Goal: Task Accomplishment & Management: Use online tool/utility

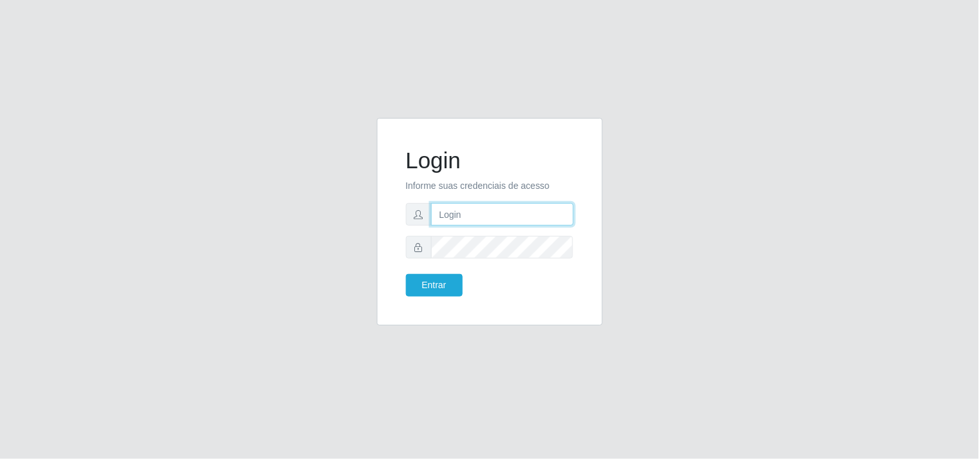
click at [496, 221] on input "text" at bounding box center [502, 214] width 143 height 23
type input "biatriz@comprebem"
click at [406, 274] on button "Entrar" at bounding box center [434, 285] width 57 height 23
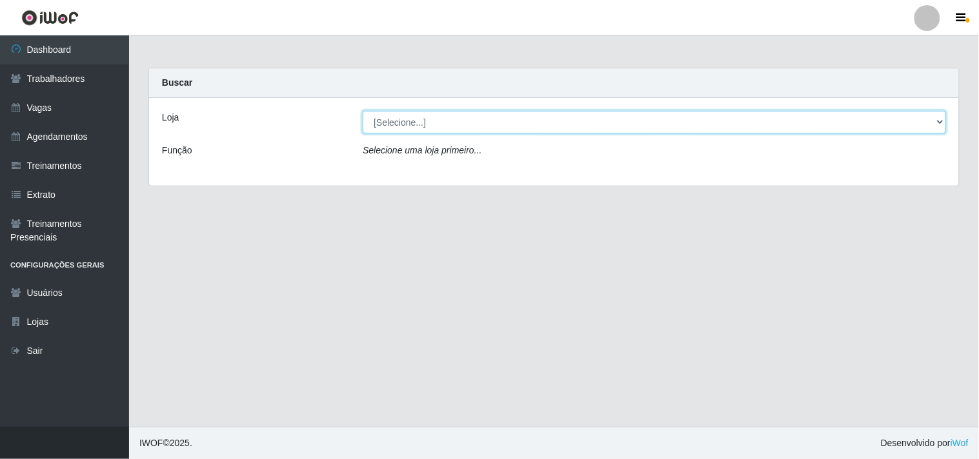
click at [501, 123] on select "[Selecione...] Supermercado Compre Bem - Itabaiana" at bounding box center [654, 122] width 583 height 23
select select "264"
click at [363, 111] on select "[Selecione...] Supermercado Compre Bem - Itabaiana" at bounding box center [654, 122] width 583 height 23
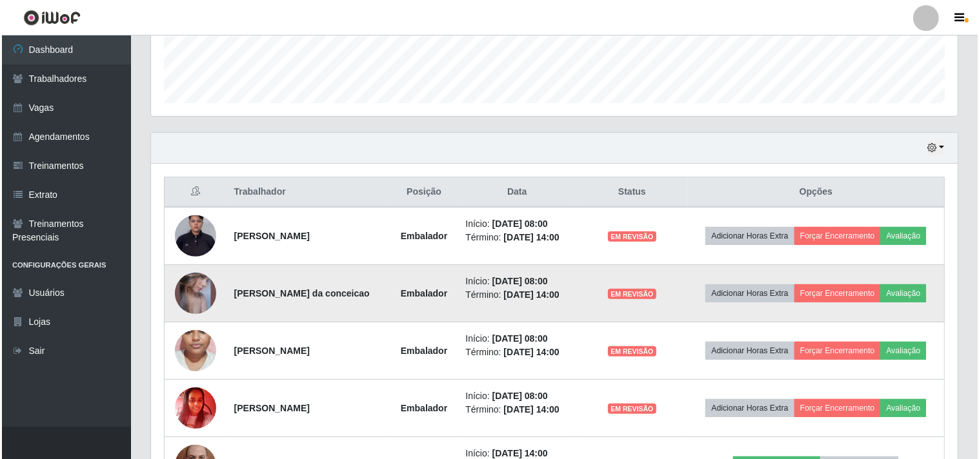
scroll to position [501, 0]
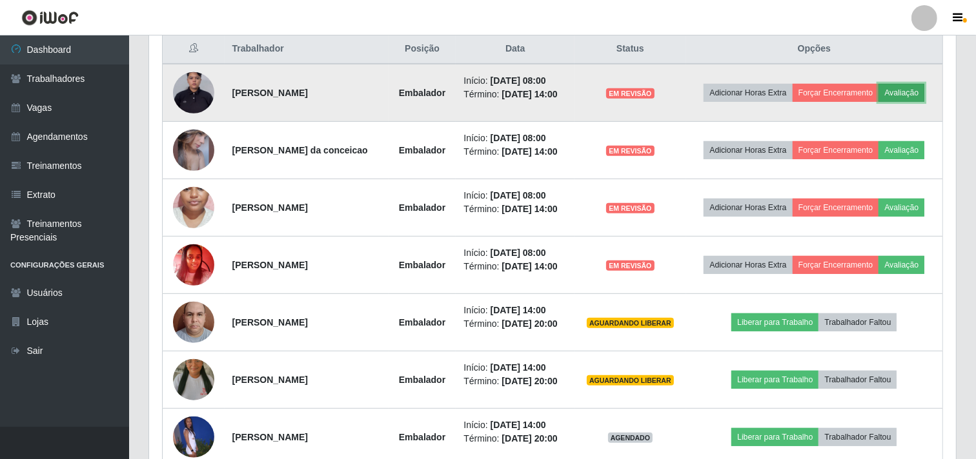
click at [878, 102] on button "Avaliação" at bounding box center [901, 93] width 46 height 18
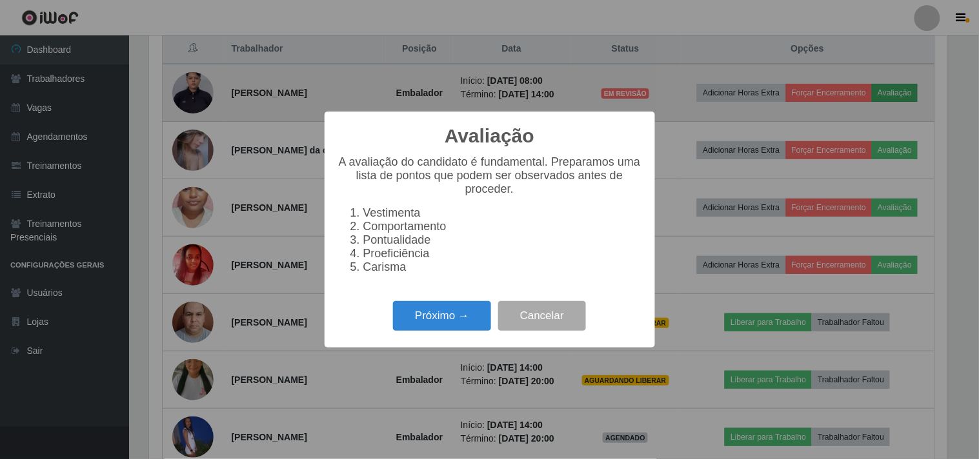
scroll to position [267, 798]
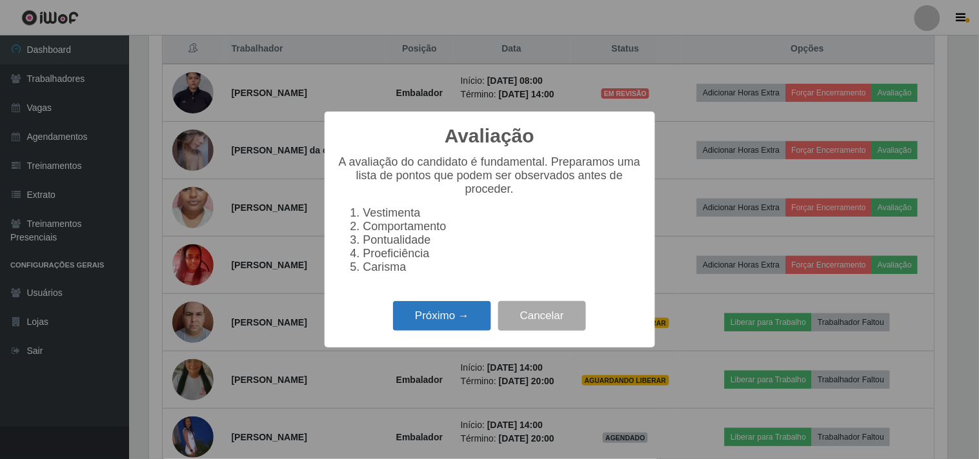
click at [461, 312] on button "Próximo →" at bounding box center [442, 316] width 98 height 30
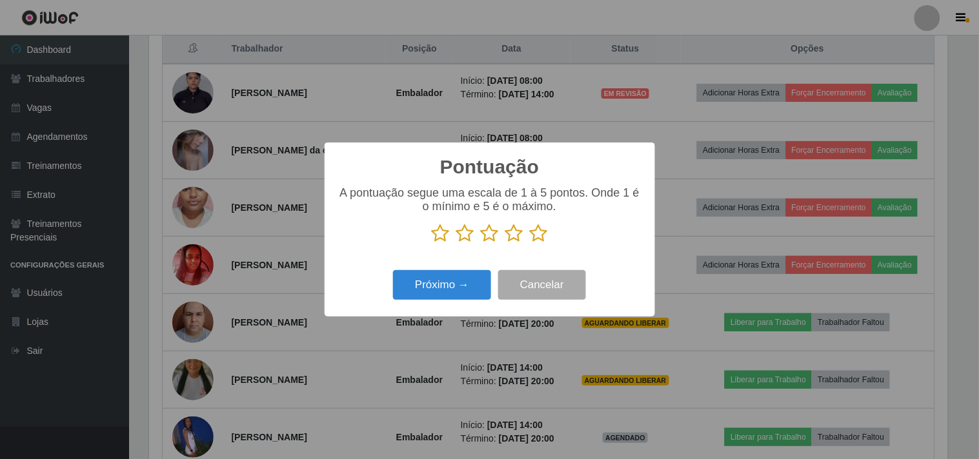
scroll to position [645066, 644534]
drag, startPoint x: 512, startPoint y: 229, endPoint x: 489, endPoint y: 256, distance: 35.3
click at [507, 239] on icon at bounding box center [514, 233] width 18 height 19
click at [505, 243] on input "radio" at bounding box center [505, 243] width 0 height 0
click at [472, 270] on div "Próximo → Cancelar" at bounding box center [490, 285] width 305 height 37
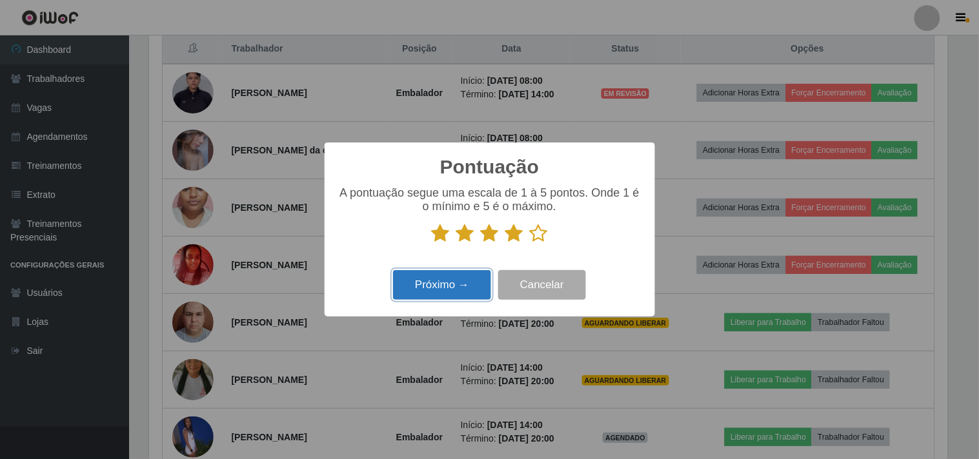
click at [461, 287] on button "Próximo →" at bounding box center [442, 285] width 98 height 30
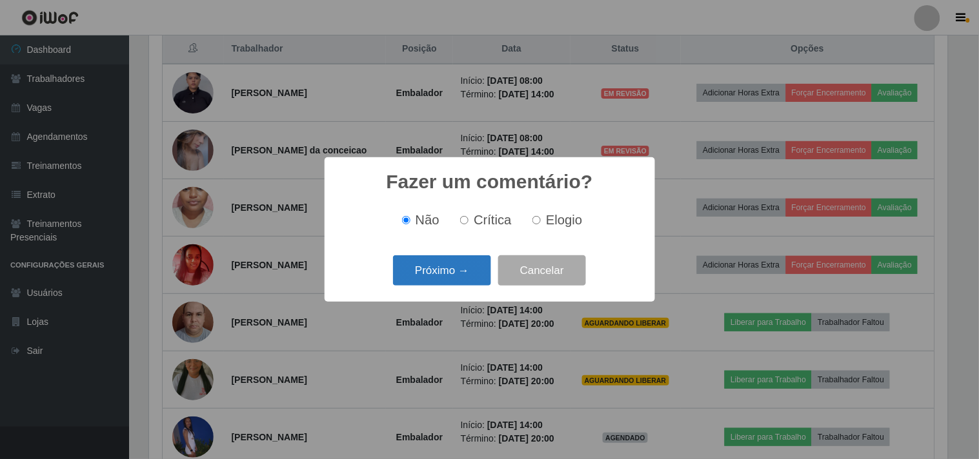
click at [456, 273] on button "Próximo →" at bounding box center [442, 271] width 98 height 30
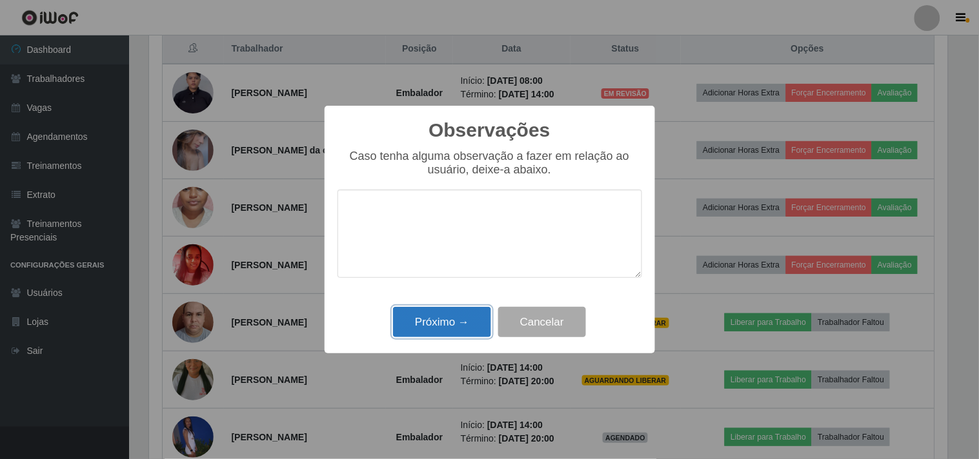
click at [462, 325] on button "Próximo →" at bounding box center [442, 322] width 98 height 30
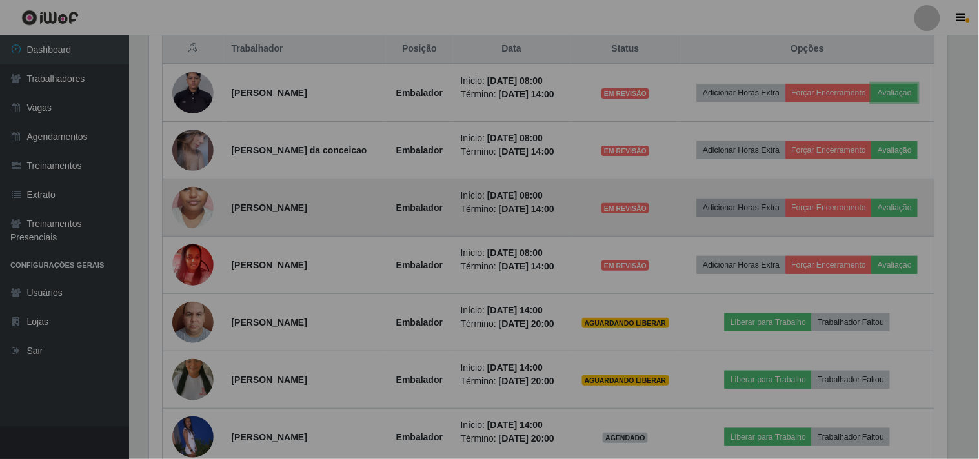
scroll to position [267, 807]
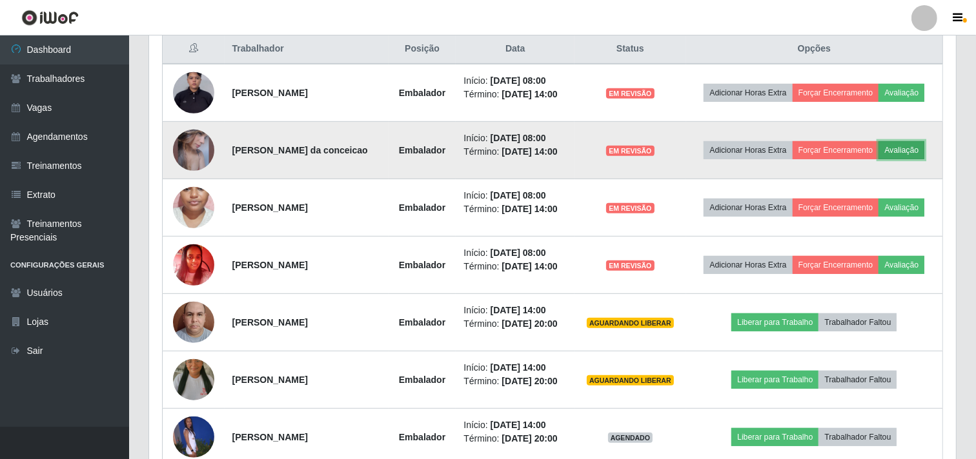
click at [878, 159] on button "Avaliação" at bounding box center [901, 150] width 46 height 18
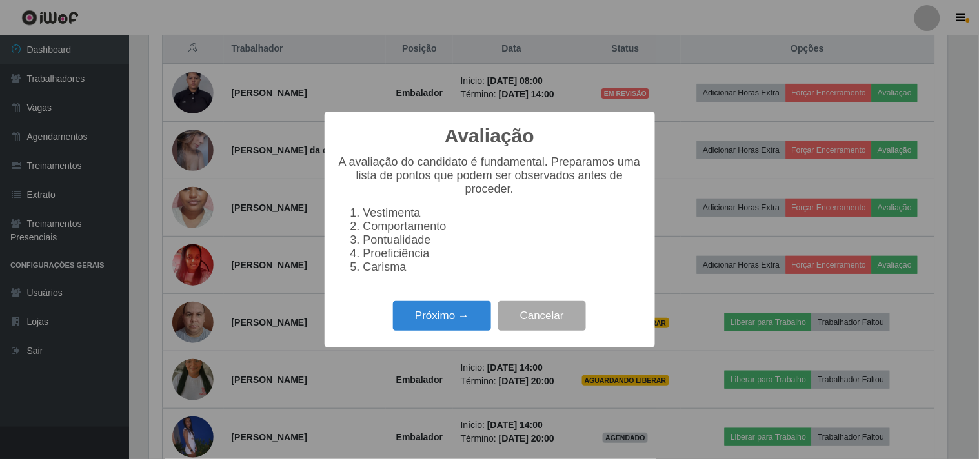
scroll to position [267, 798]
click at [471, 330] on button "Próximo →" at bounding box center [442, 316] width 98 height 30
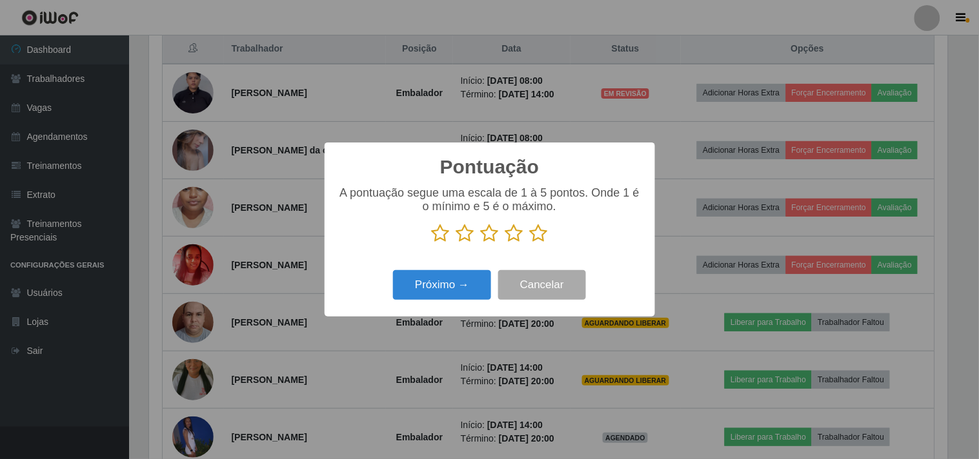
scroll to position [645066, 644534]
click at [516, 237] on icon at bounding box center [514, 233] width 18 height 19
click at [505, 243] on input "radio" at bounding box center [505, 243] width 0 height 0
click at [447, 296] on button "Próximo →" at bounding box center [442, 285] width 98 height 30
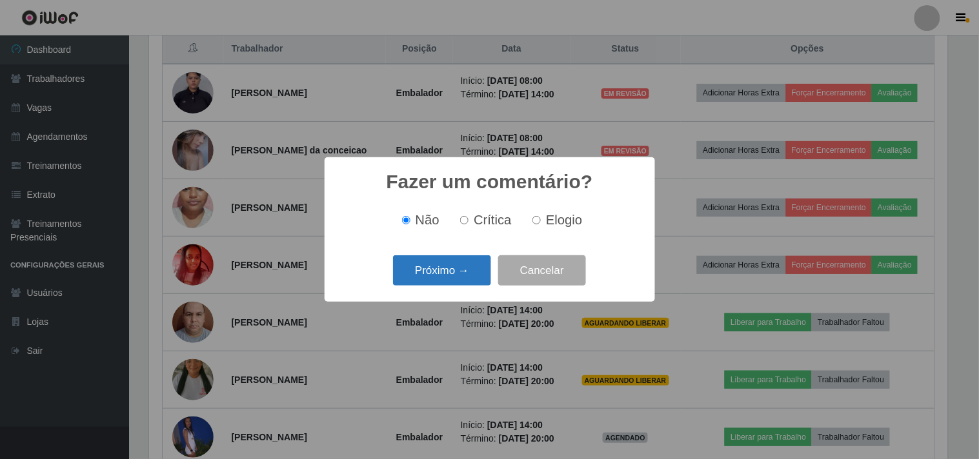
click at [449, 282] on button "Próximo →" at bounding box center [442, 271] width 98 height 30
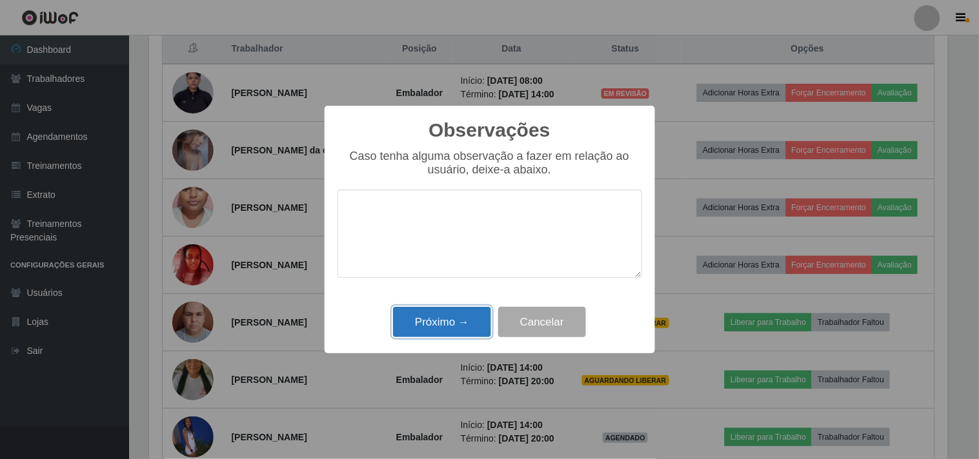
click at [450, 314] on button "Próximo →" at bounding box center [442, 322] width 98 height 30
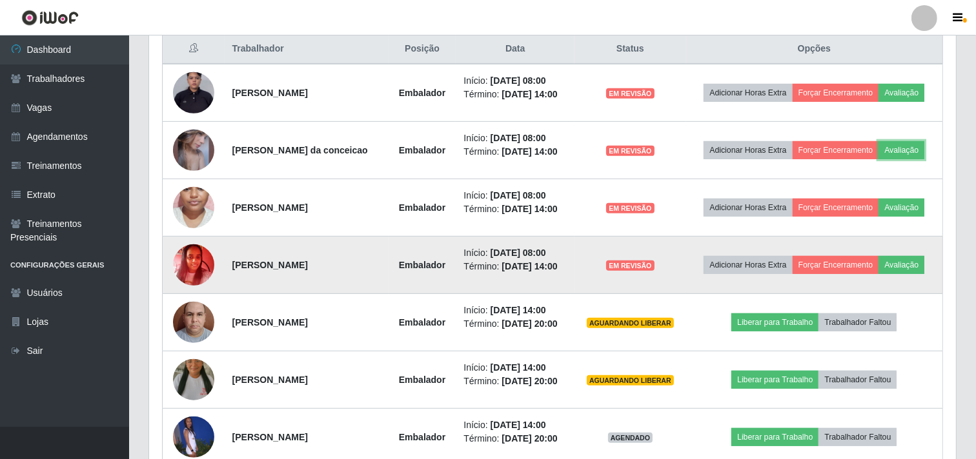
scroll to position [267, 807]
click at [878, 274] on button "Avaliação" at bounding box center [901, 265] width 46 height 18
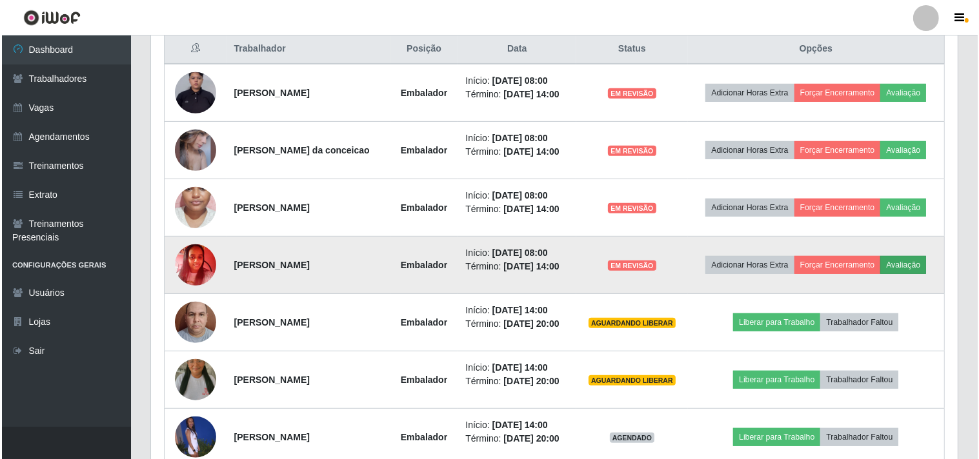
scroll to position [267, 798]
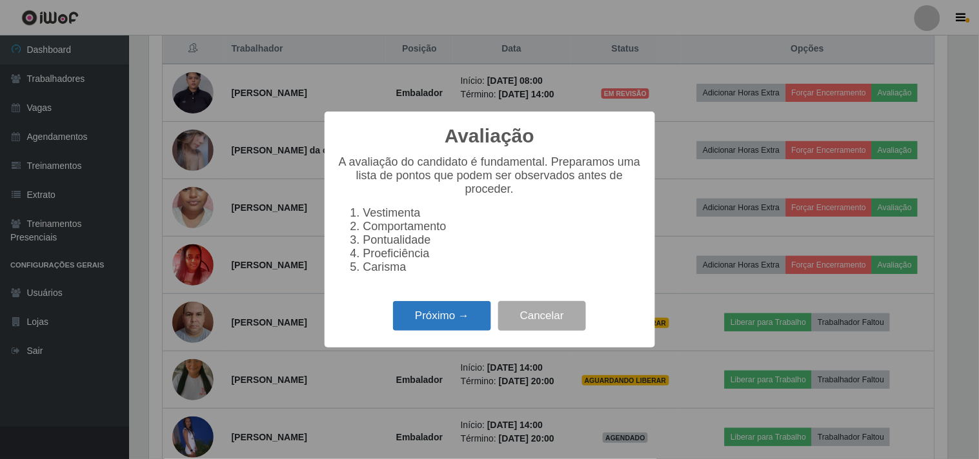
click at [453, 321] on button "Próximo →" at bounding box center [442, 316] width 98 height 30
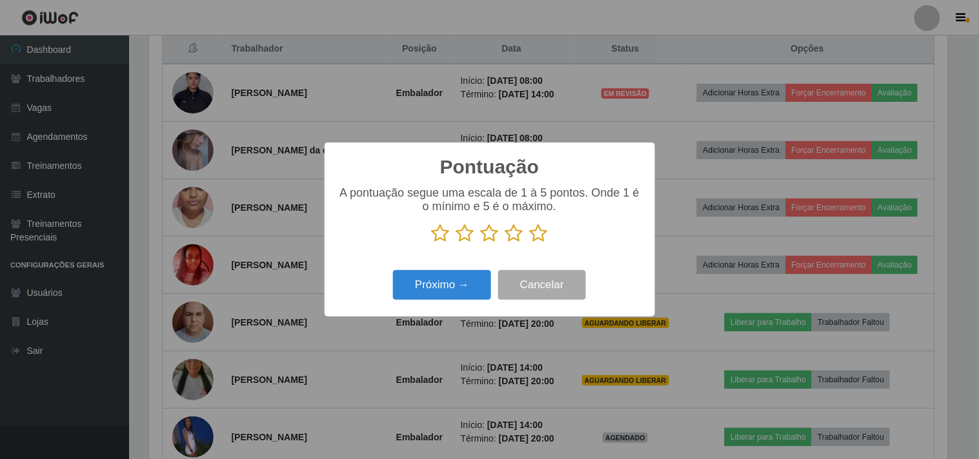
click at [512, 237] on icon at bounding box center [514, 233] width 18 height 19
click at [505, 243] on input "radio" at bounding box center [505, 243] width 0 height 0
click at [450, 292] on button "Próximo →" at bounding box center [442, 285] width 98 height 30
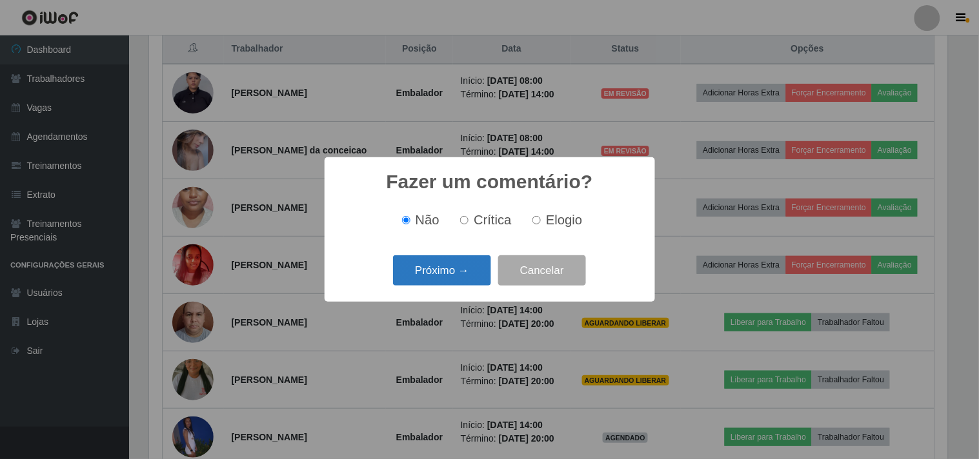
click at [447, 265] on button "Próximo →" at bounding box center [442, 271] width 98 height 30
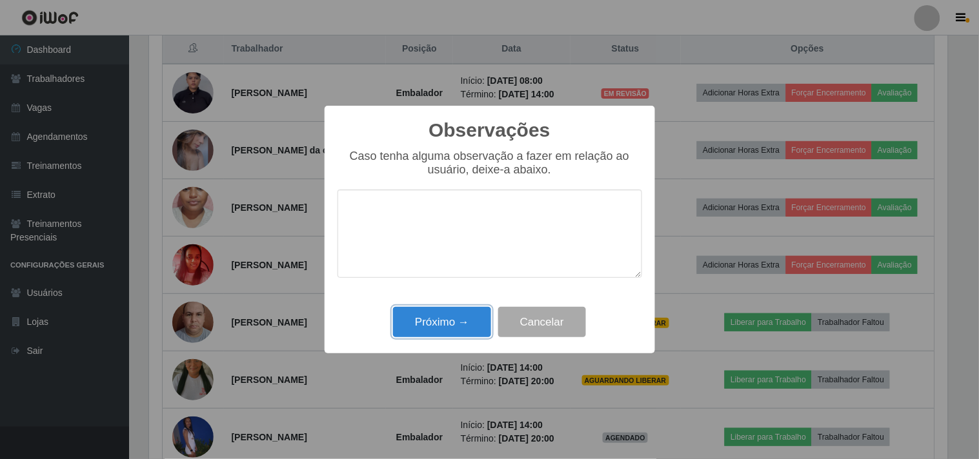
drag, startPoint x: 465, startPoint y: 314, endPoint x: 808, endPoint y: 245, distance: 349.6
click at [466, 315] on button "Próximo →" at bounding box center [442, 322] width 98 height 30
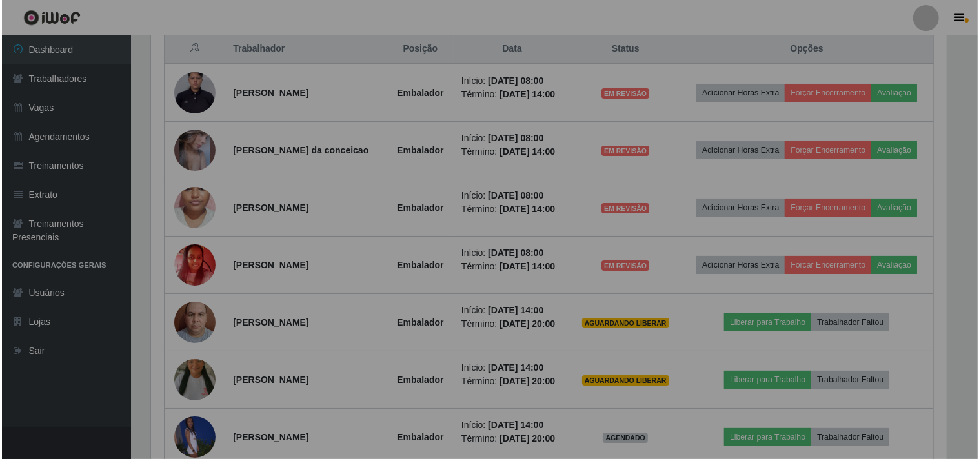
scroll to position [267, 807]
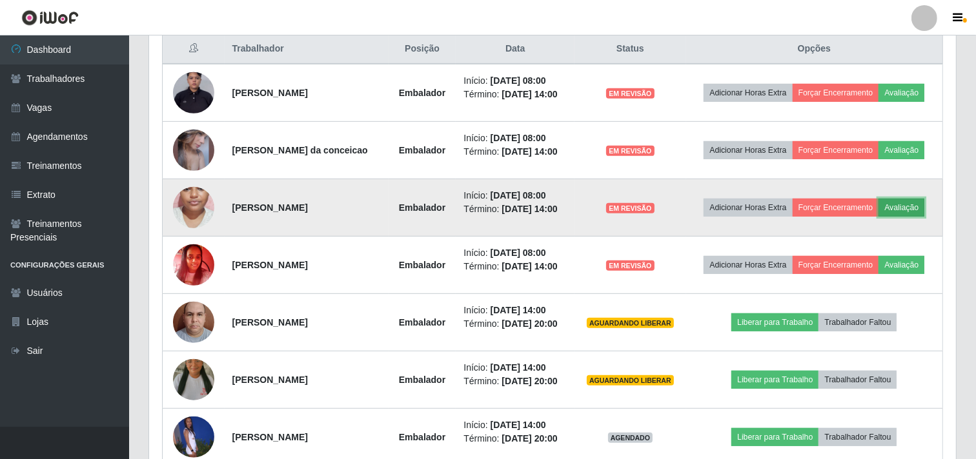
click at [878, 217] on button "Avaliação" at bounding box center [901, 208] width 46 height 18
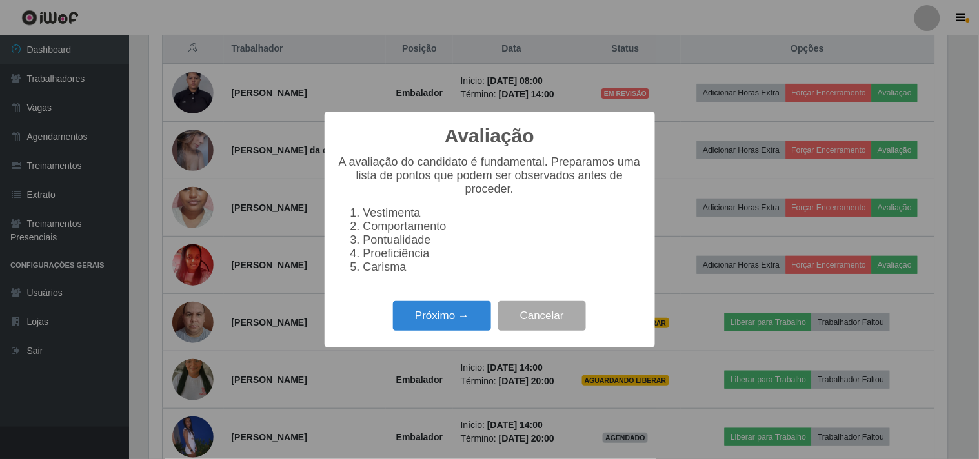
scroll to position [267, 798]
click at [460, 318] on button "Próximo →" at bounding box center [442, 316] width 98 height 30
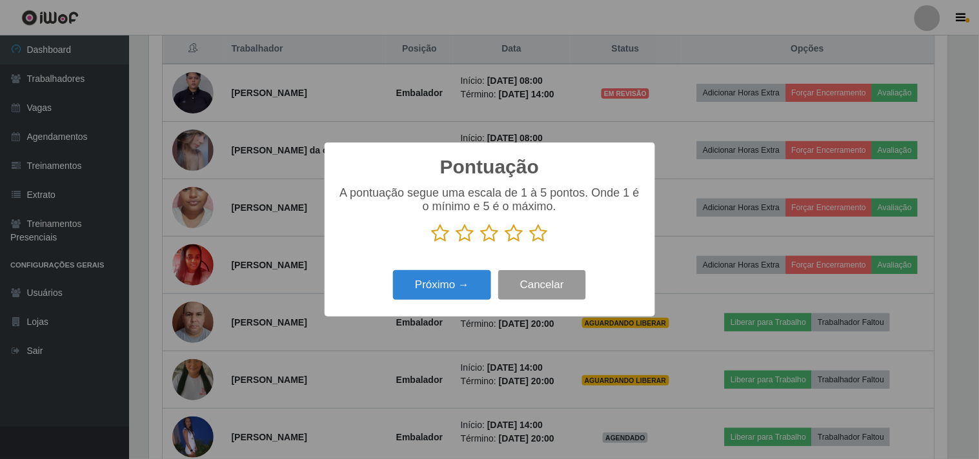
scroll to position [645066, 644534]
click at [490, 237] on icon at bounding box center [490, 233] width 18 height 19
click at [481, 243] on input "radio" at bounding box center [481, 243] width 0 height 0
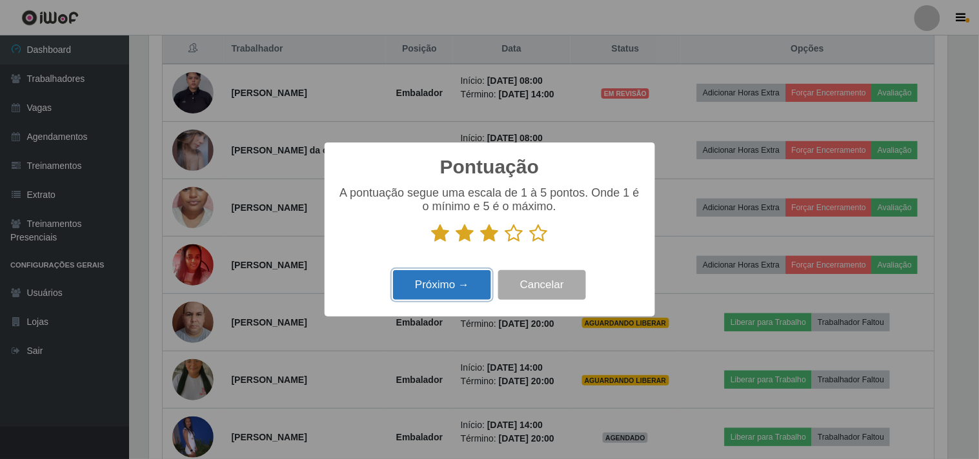
click at [459, 284] on button "Próximo →" at bounding box center [442, 285] width 98 height 30
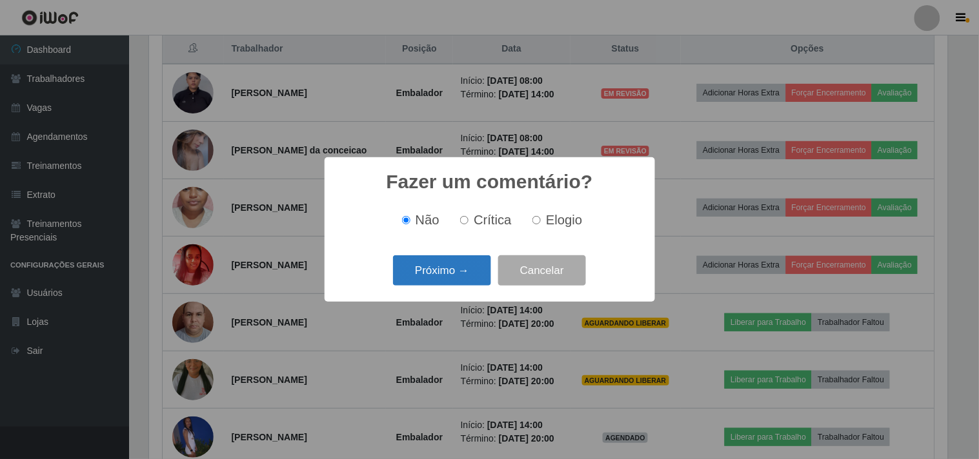
click at [455, 281] on button "Próximo →" at bounding box center [442, 271] width 98 height 30
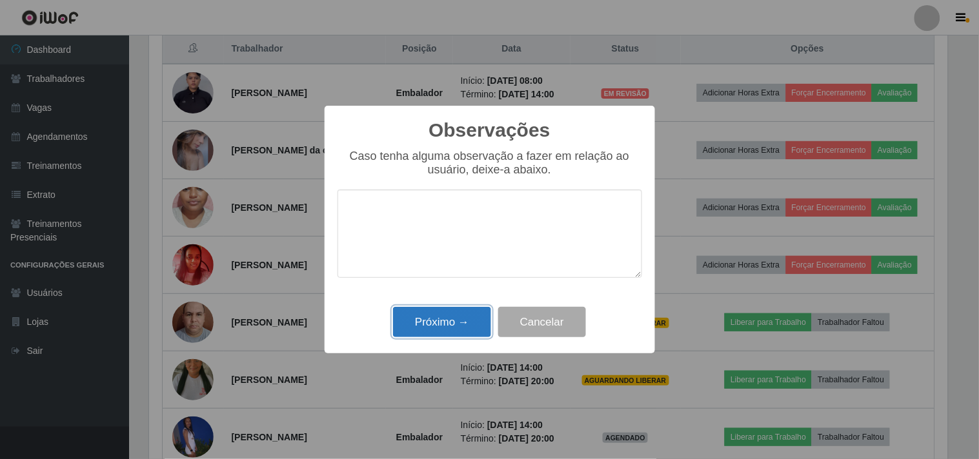
click at [460, 323] on button "Próximo →" at bounding box center [442, 322] width 98 height 30
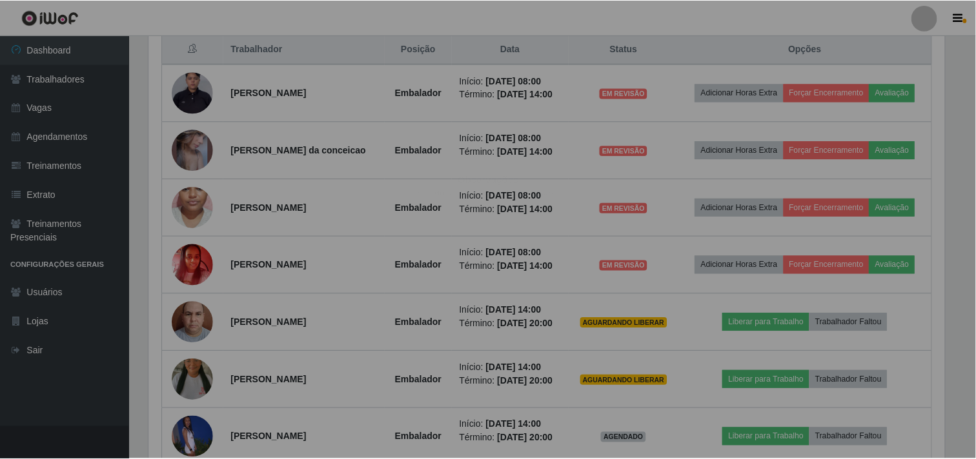
scroll to position [267, 807]
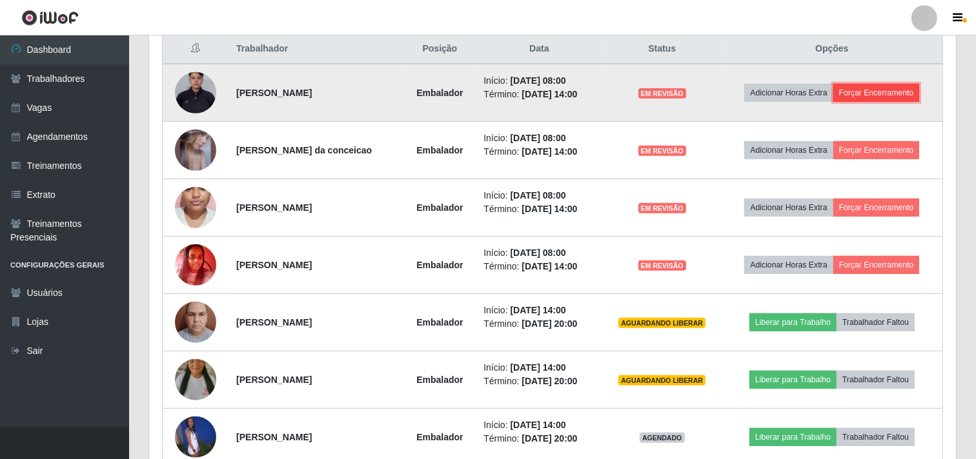
click at [907, 94] on button "Forçar Encerramento" at bounding box center [876, 93] width 86 height 18
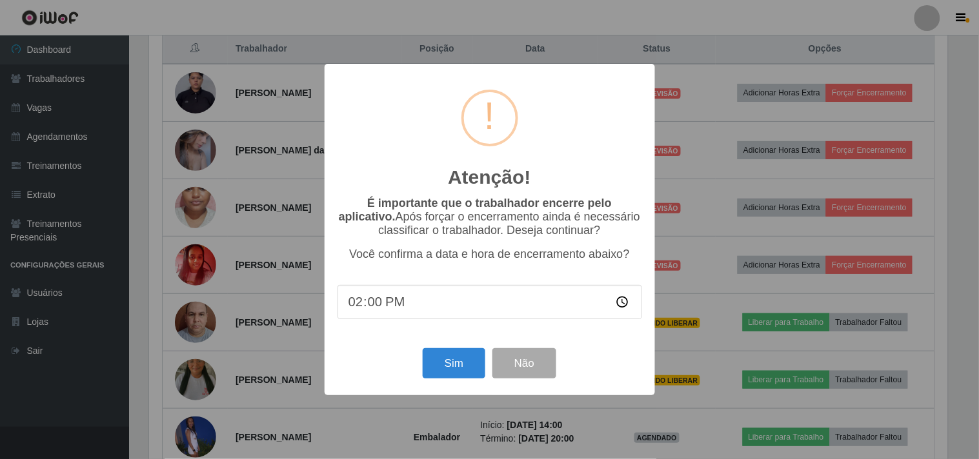
click at [454, 388] on div "Atenção! × É importante que o trabalhador encerre pelo aplicativo. Após forçar …" at bounding box center [490, 229] width 330 height 331
click at [459, 371] on button "Sim" at bounding box center [454, 363] width 63 height 30
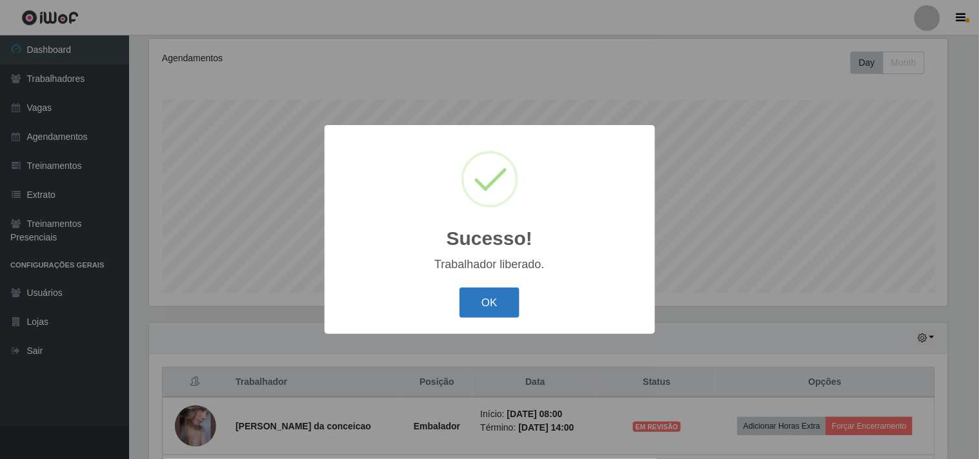
click at [487, 295] on button "OK" at bounding box center [489, 303] width 60 height 30
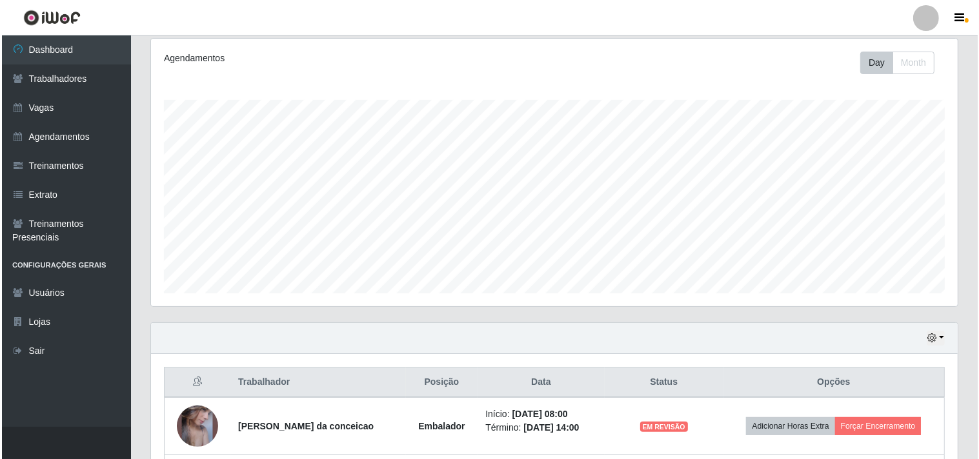
scroll to position [383, 0]
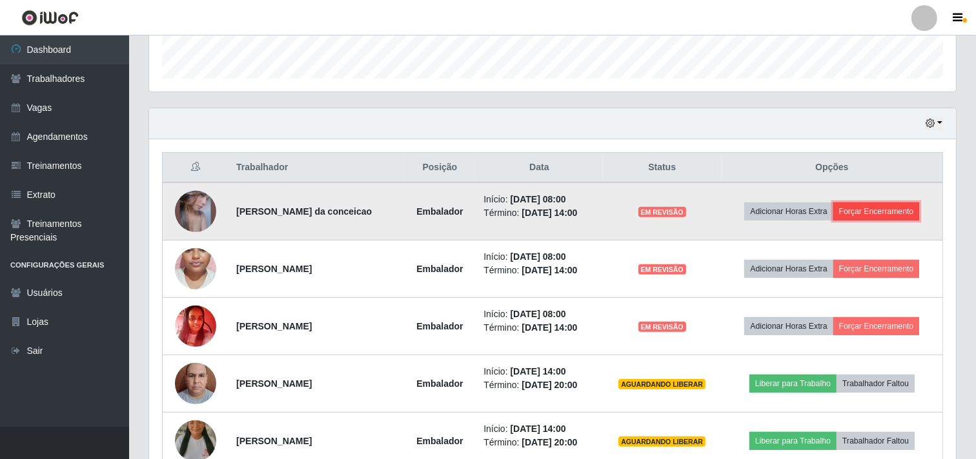
click at [902, 205] on button "Forçar Encerramento" at bounding box center [876, 212] width 86 height 18
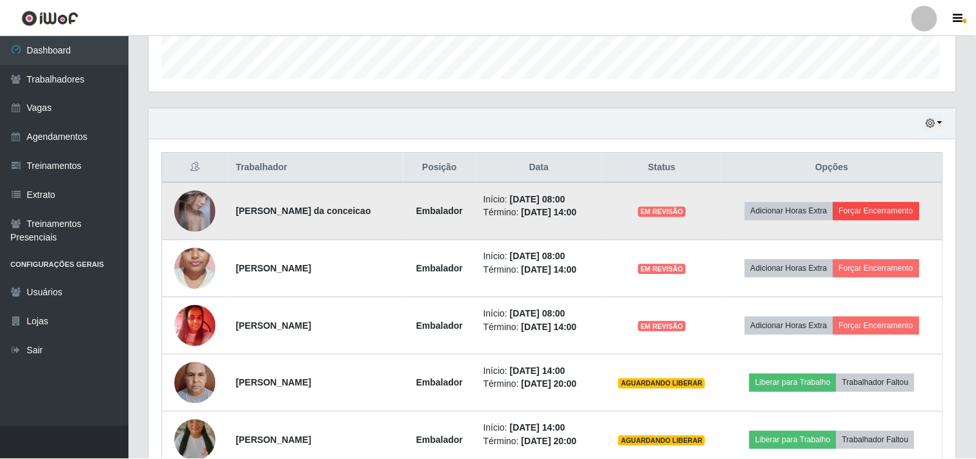
scroll to position [267, 798]
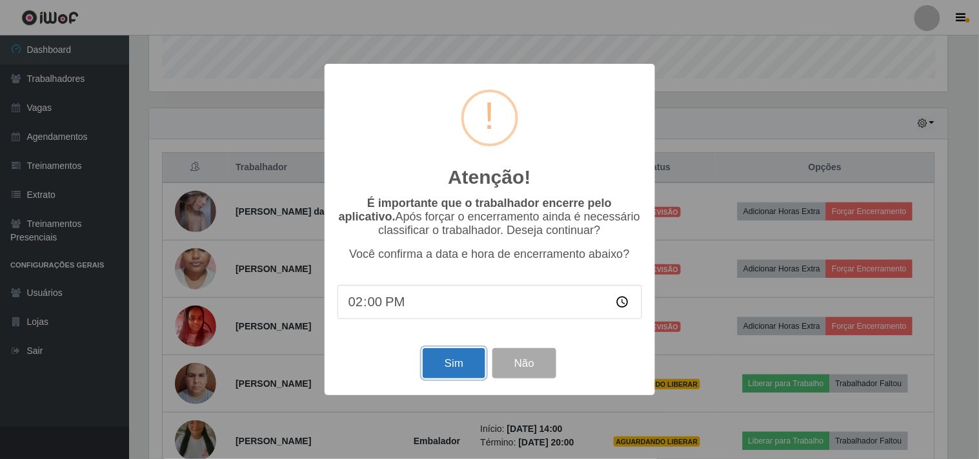
click at [465, 360] on button "Sim" at bounding box center [454, 363] width 63 height 30
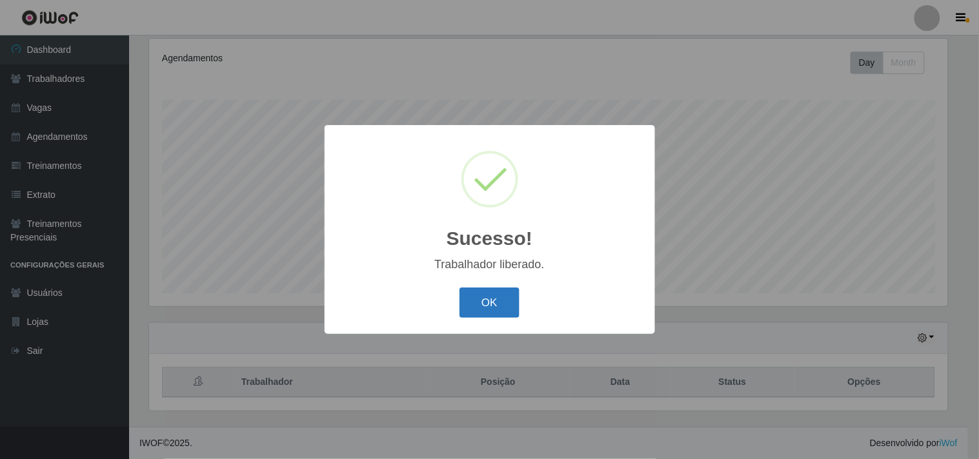
click at [495, 313] on button "OK" at bounding box center [489, 303] width 60 height 30
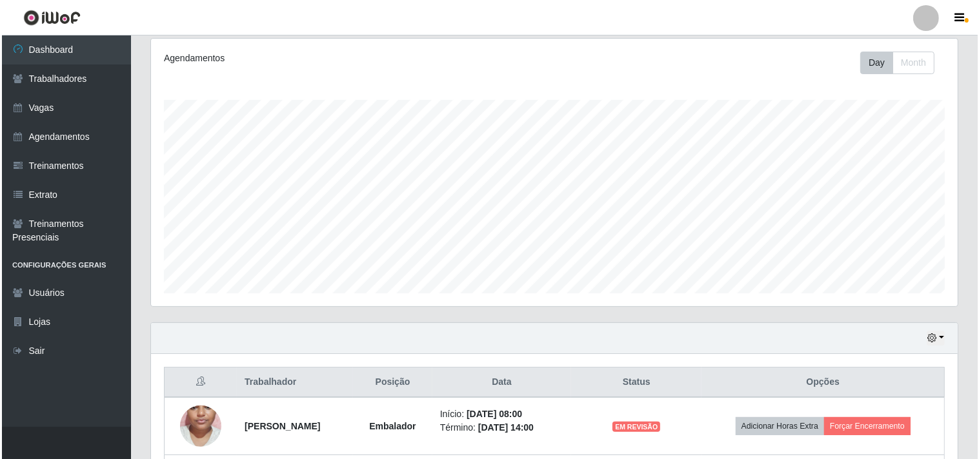
scroll to position [454, 0]
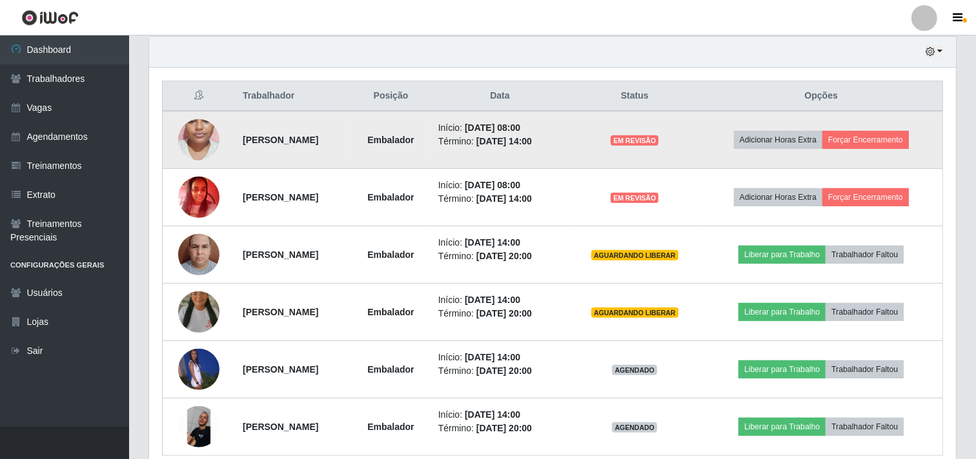
click at [875, 127] on td "Adicionar Horas Extra Forçar Encerramento" at bounding box center [821, 140] width 243 height 58
click at [886, 134] on button "Forçar Encerramento" at bounding box center [865, 140] width 86 height 18
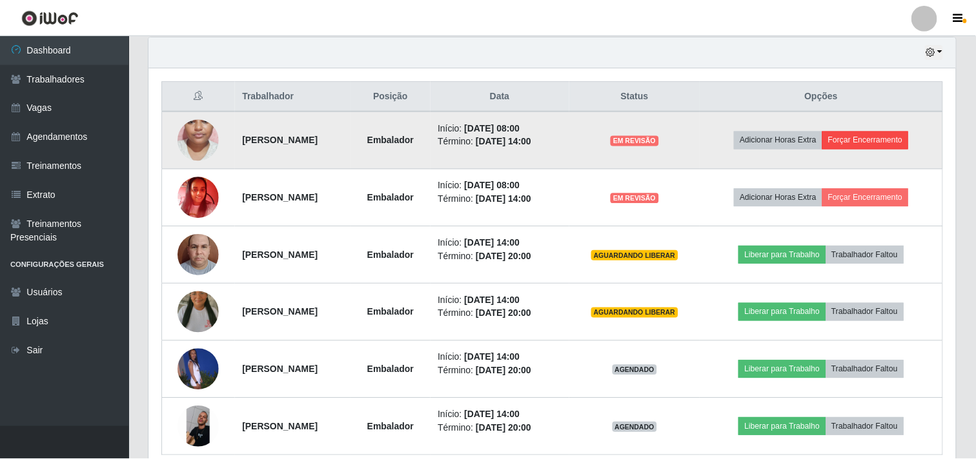
scroll to position [267, 798]
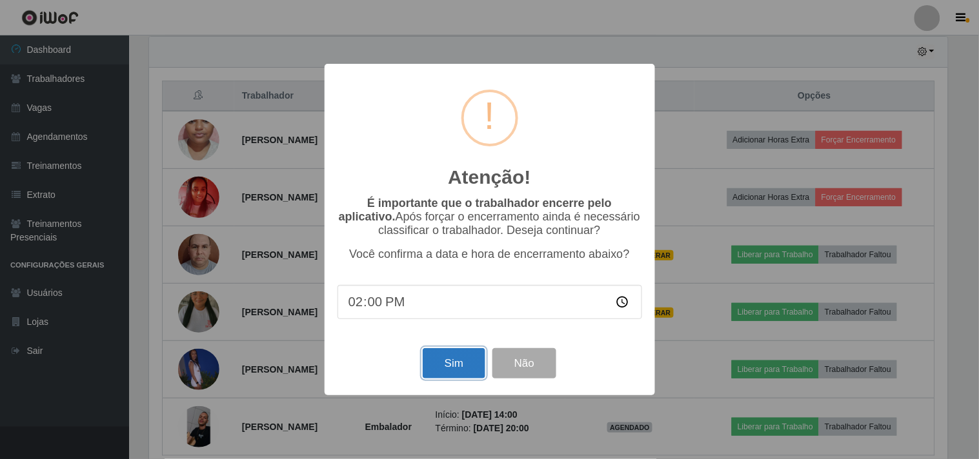
click at [453, 360] on button "Sim" at bounding box center [454, 363] width 63 height 30
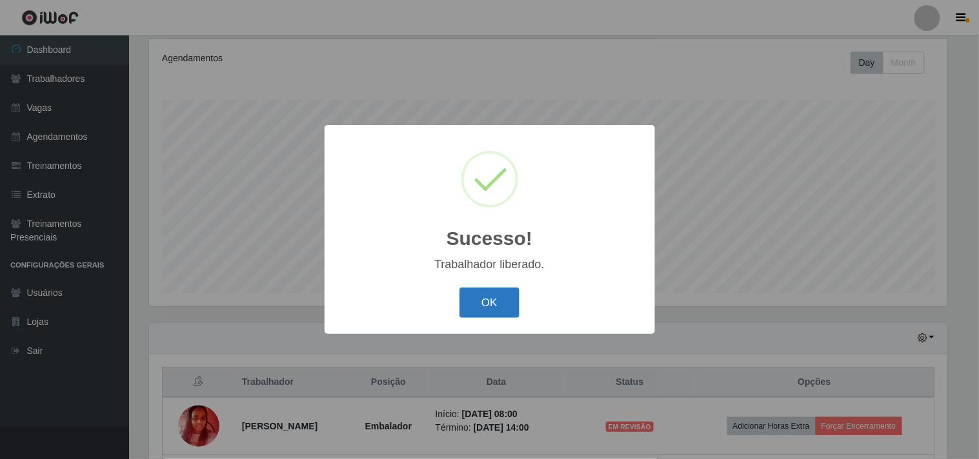
click at [487, 305] on button "OK" at bounding box center [489, 303] width 60 height 30
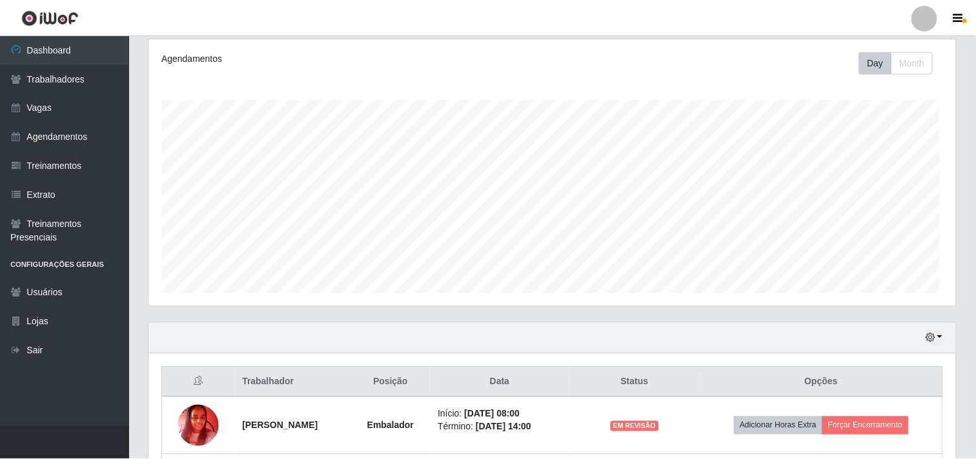
scroll to position [267, 807]
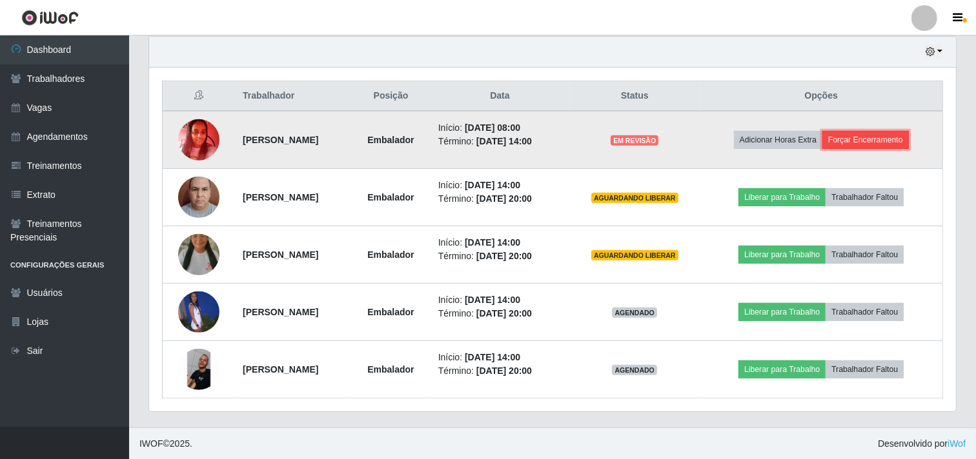
click at [900, 143] on button "Forçar Encerramento" at bounding box center [865, 140] width 86 height 18
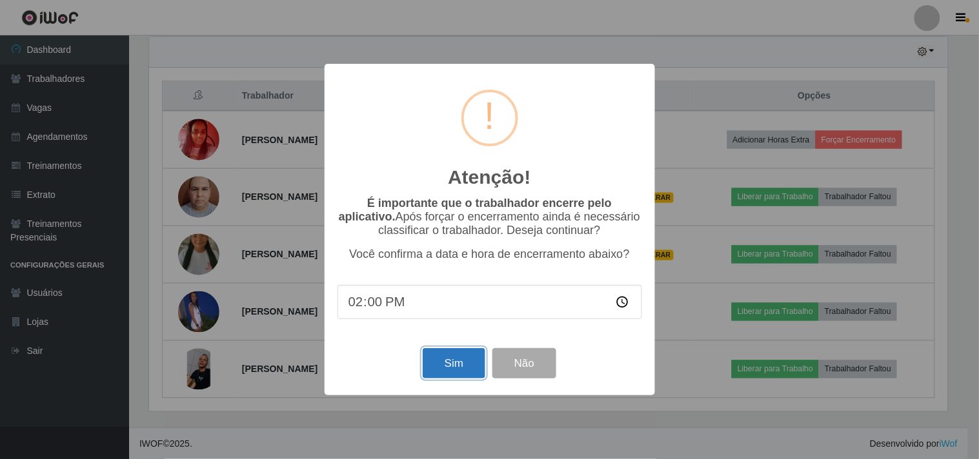
click at [453, 362] on button "Sim" at bounding box center [454, 363] width 63 height 30
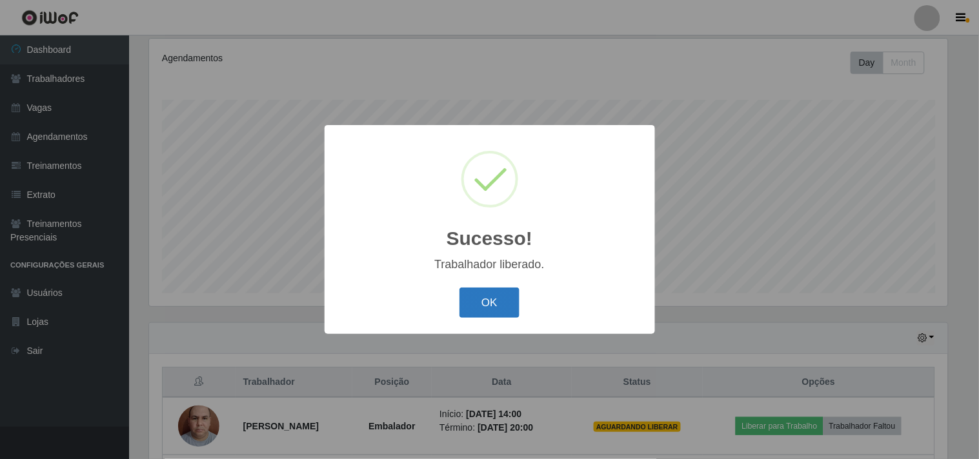
click at [485, 307] on button "OK" at bounding box center [489, 303] width 60 height 30
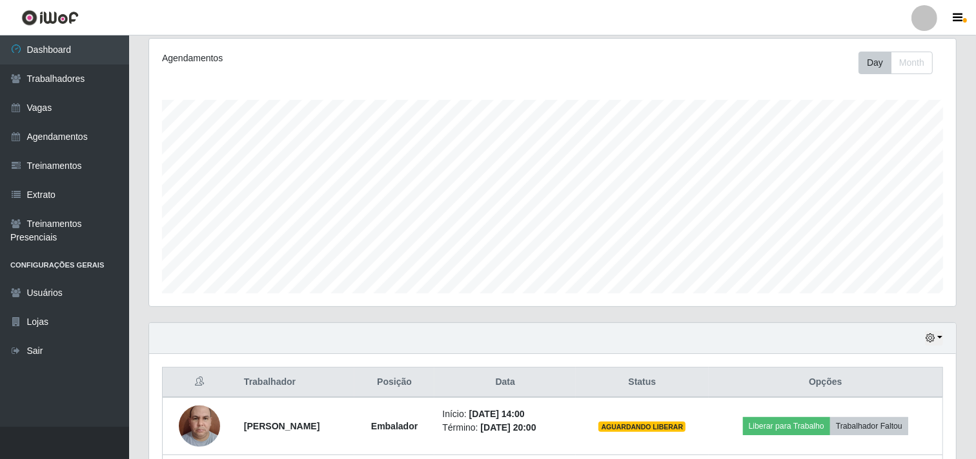
scroll to position [398, 0]
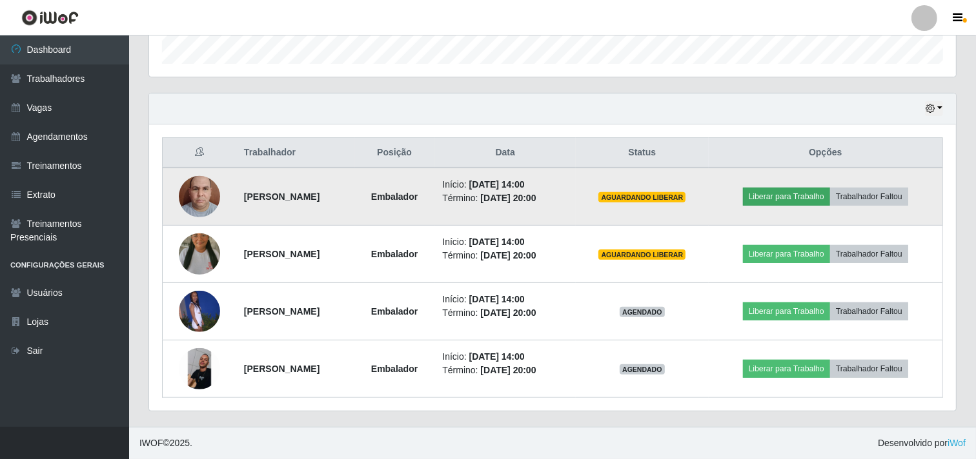
drag, startPoint x: 775, startPoint y: 214, endPoint x: 780, endPoint y: 198, distance: 16.1
click at [776, 210] on td "Liberar para Trabalho Trabalhador Faltou" at bounding box center [826, 197] width 234 height 58
click at [780, 197] on button "Liberar para Trabalho" at bounding box center [786, 197] width 87 height 18
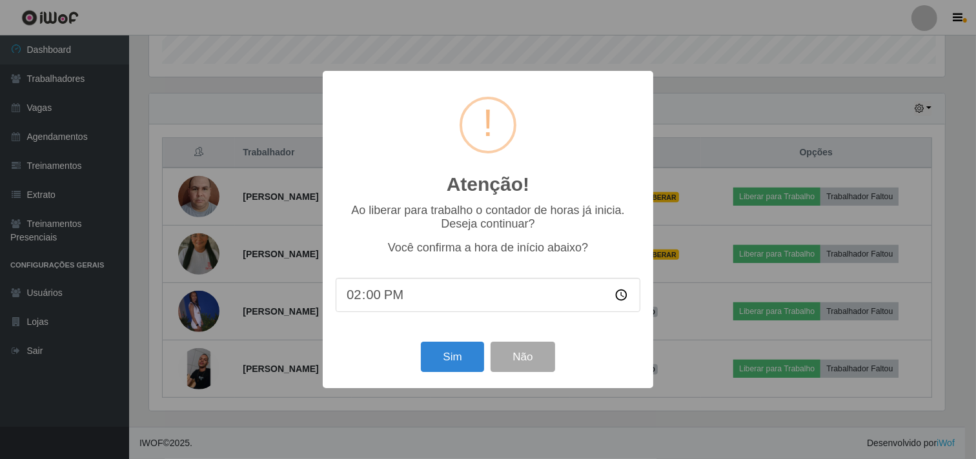
scroll to position [267, 798]
click at [481, 356] on button "Sim" at bounding box center [454, 357] width 63 height 30
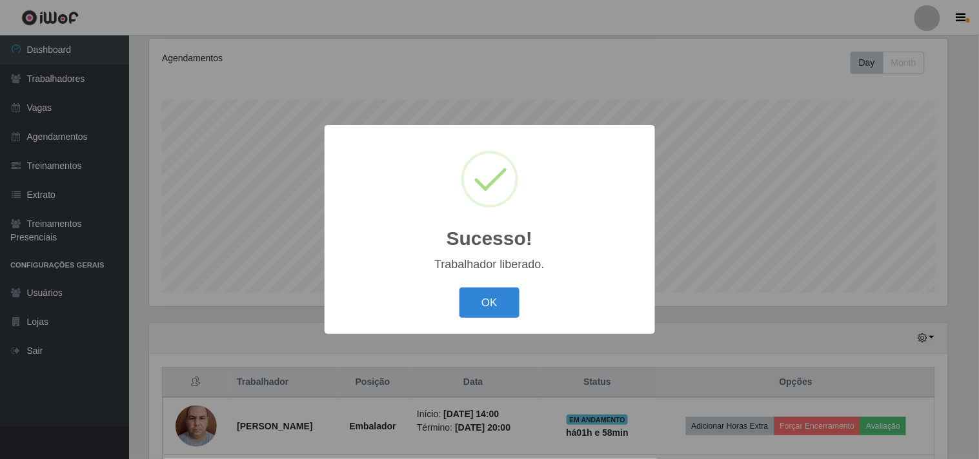
click at [450, 296] on div "OK Cancel" at bounding box center [490, 303] width 305 height 37
click at [505, 306] on button "OK" at bounding box center [489, 303] width 60 height 30
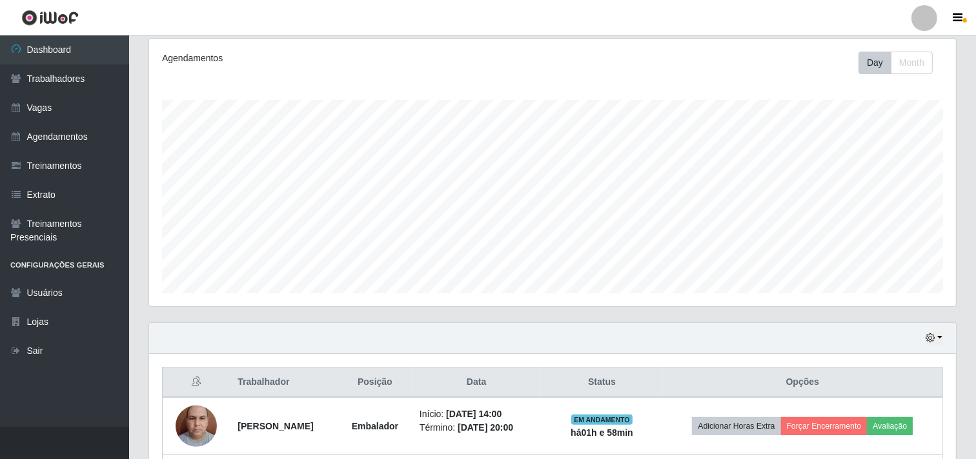
scroll to position [398, 0]
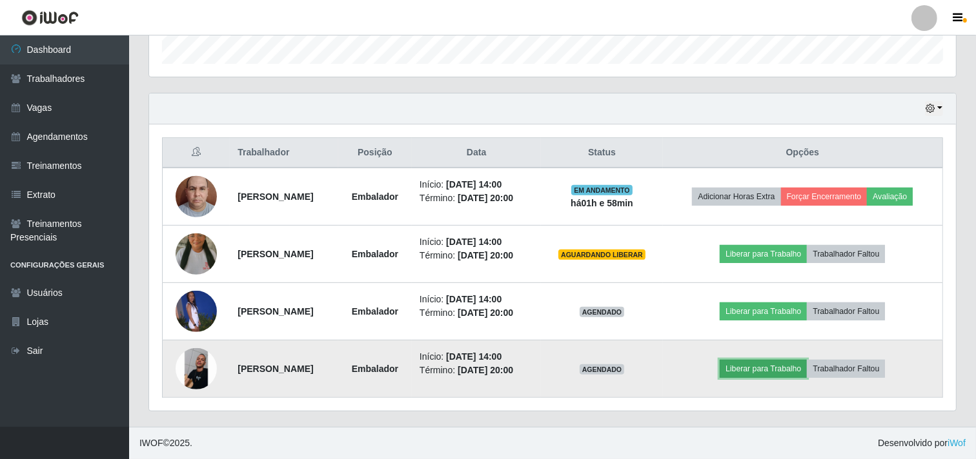
click at [771, 368] on button "Liberar para Trabalho" at bounding box center [763, 369] width 87 height 18
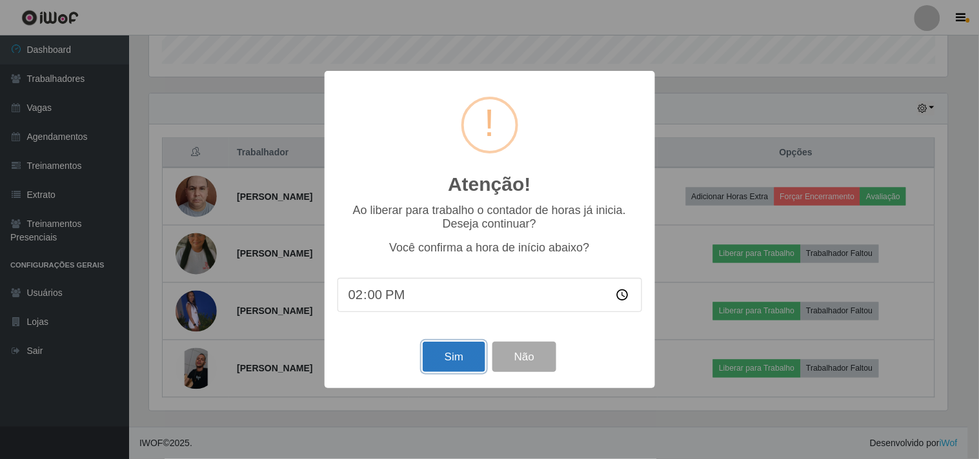
click at [459, 361] on button "Sim" at bounding box center [454, 357] width 63 height 30
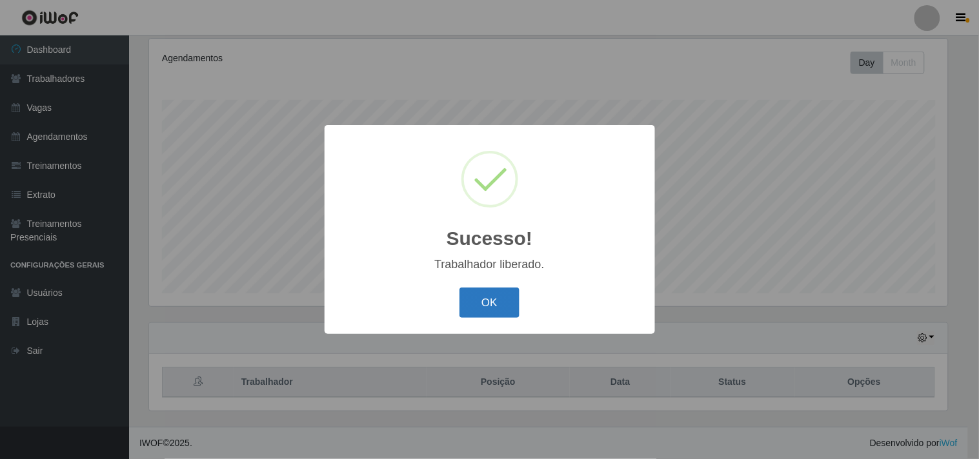
click at [467, 313] on button "OK" at bounding box center [489, 303] width 60 height 30
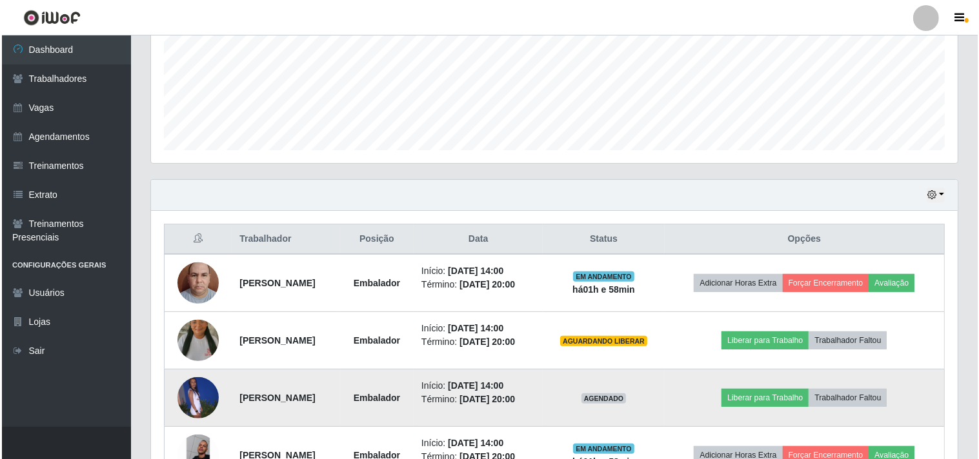
scroll to position [398, 0]
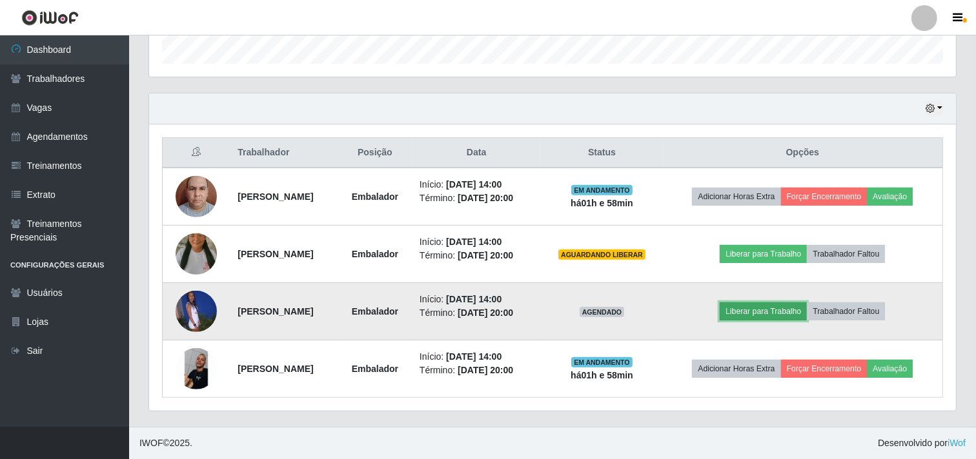
click at [760, 304] on button "Liberar para Trabalho" at bounding box center [763, 312] width 87 height 18
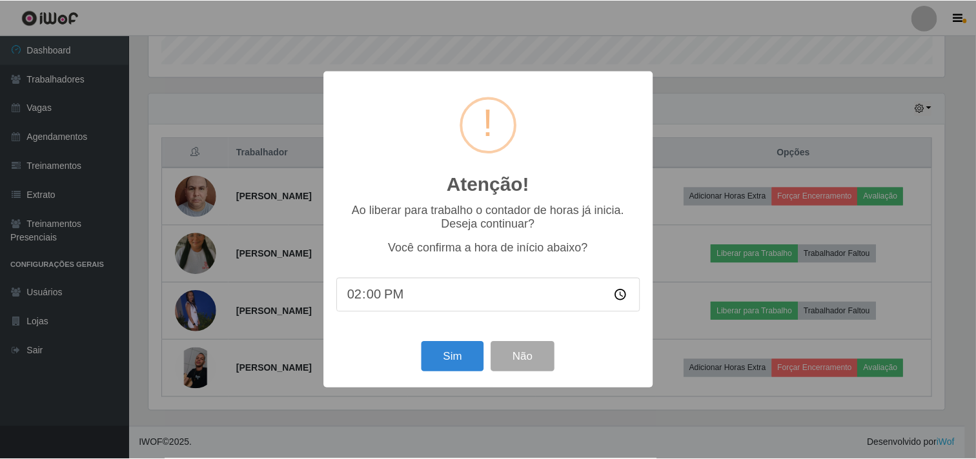
scroll to position [267, 798]
click at [450, 342] on div "Sim Não" at bounding box center [490, 357] width 305 height 37
click at [452, 357] on button "Sim" at bounding box center [454, 357] width 63 height 30
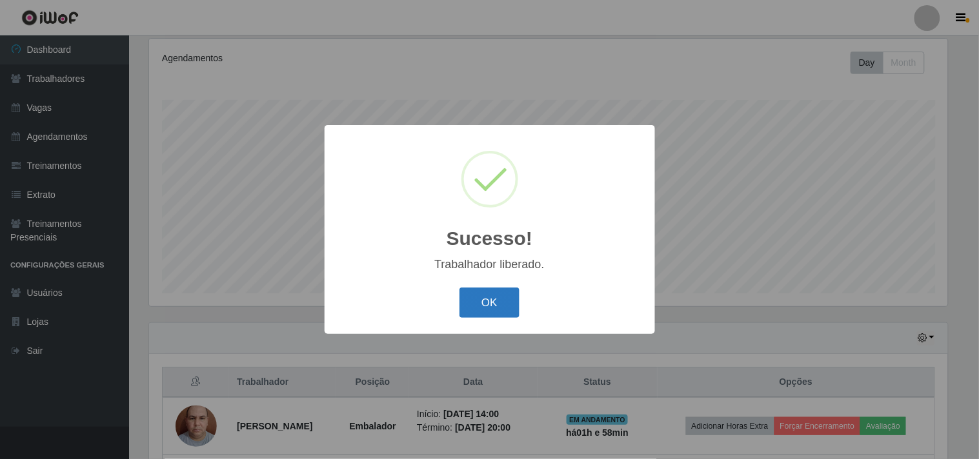
click at [489, 303] on button "OK" at bounding box center [489, 303] width 60 height 30
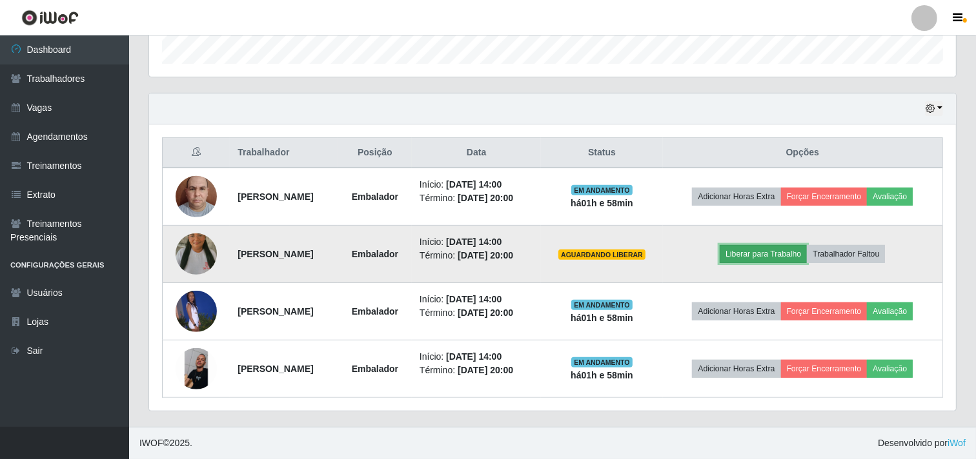
click at [752, 256] on button "Liberar para Trabalho" at bounding box center [763, 254] width 87 height 18
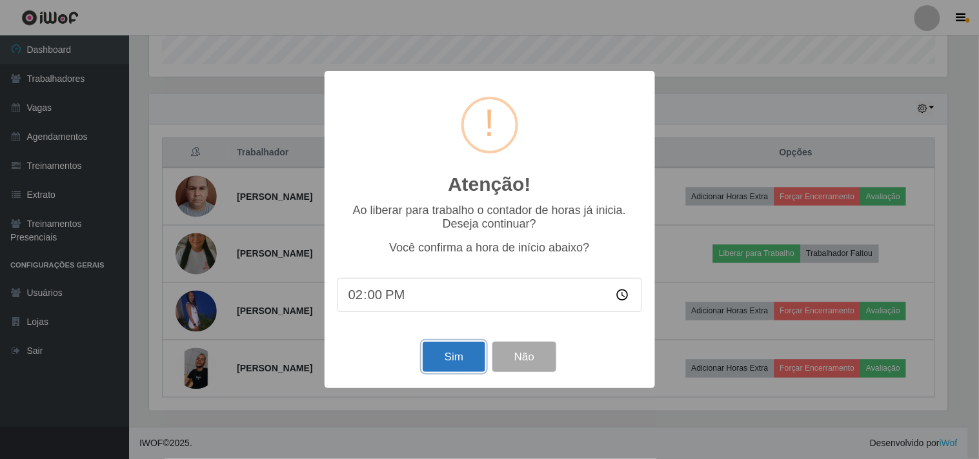
click at [447, 356] on button "Sim" at bounding box center [454, 357] width 63 height 30
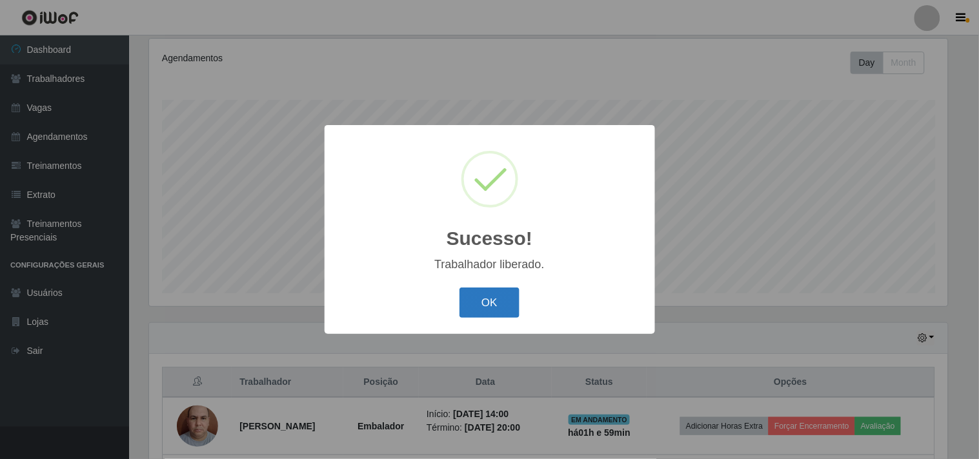
click at [494, 288] on button "OK" at bounding box center [489, 303] width 60 height 30
